Goal: Check status: Check status

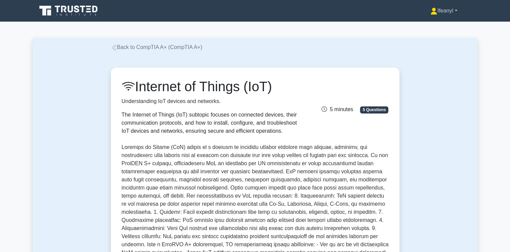
click at [438, 14] on link "Ifeanyi" at bounding box center [444, 10] width 59 height 13
click at [426, 26] on link "Profile" at bounding box center [441, 26] width 53 height 11
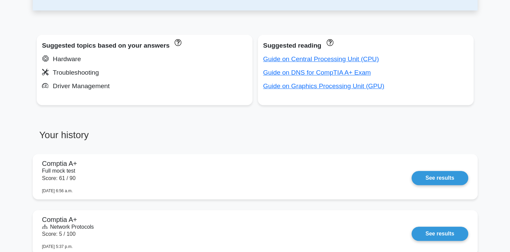
scroll to position [275, 0]
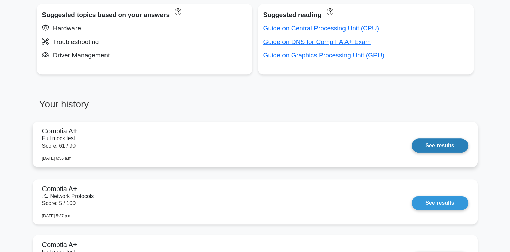
click at [439, 145] on link "See results" at bounding box center [440, 145] width 56 height 14
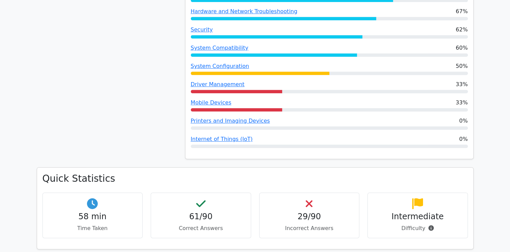
scroll to position [313, 0]
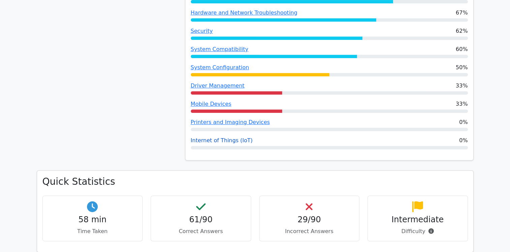
click at [218, 140] on link "Internet of Things (IoT)" at bounding box center [222, 140] width 62 height 6
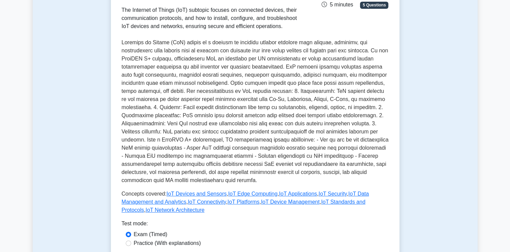
scroll to position [104, 0]
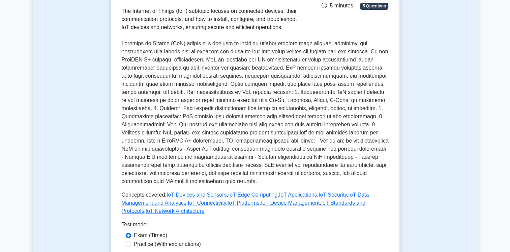
scroll to position [104, 0]
